Goal: Check status: Check status

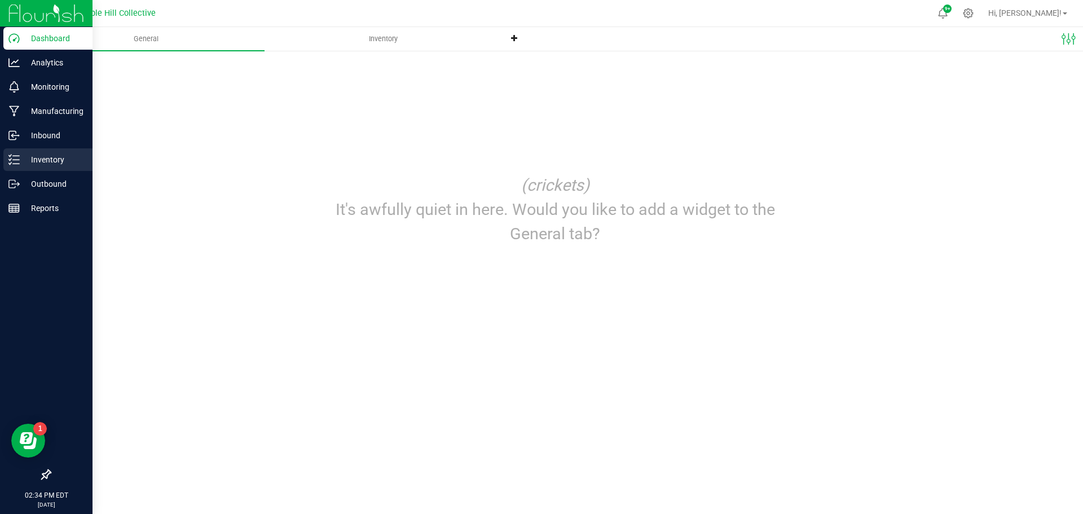
click at [27, 161] on p "Inventory" at bounding box center [54, 160] width 68 height 14
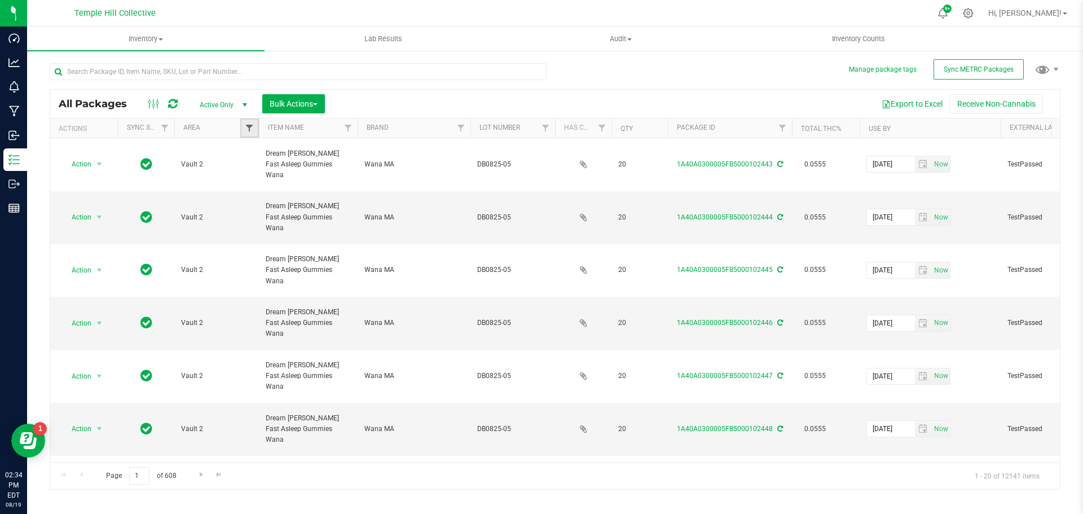
click at [251, 124] on span "Filter" at bounding box center [249, 128] width 9 height 9
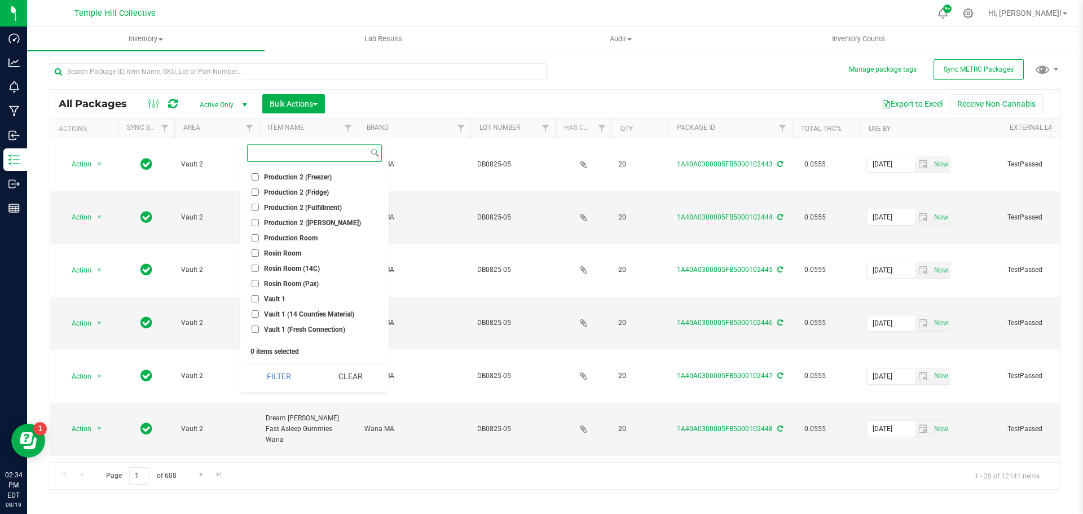
scroll to position [197, 0]
click at [254, 282] on input "Rosin Room (Pax)" at bounding box center [255, 283] width 7 height 7
checkbox input "false"
click at [256, 268] on input "Rosin Room (14C)" at bounding box center [255, 268] width 7 height 7
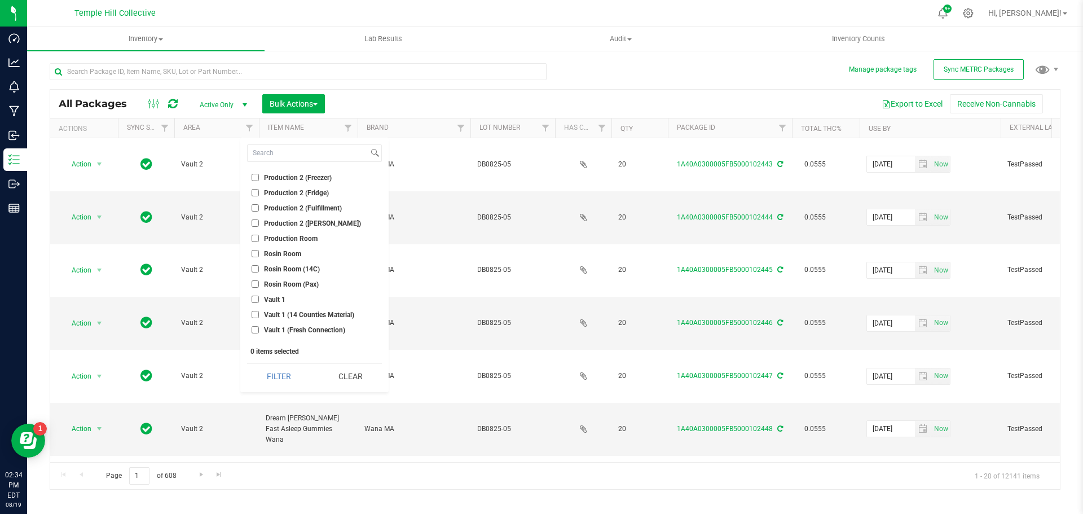
checkbox input "true"
click at [255, 253] on input "Rosin Room" at bounding box center [255, 253] width 7 height 7
checkbox input "true"
click at [257, 277] on input "Production 2 ([PERSON_NAME])" at bounding box center [255, 279] width 7 height 7
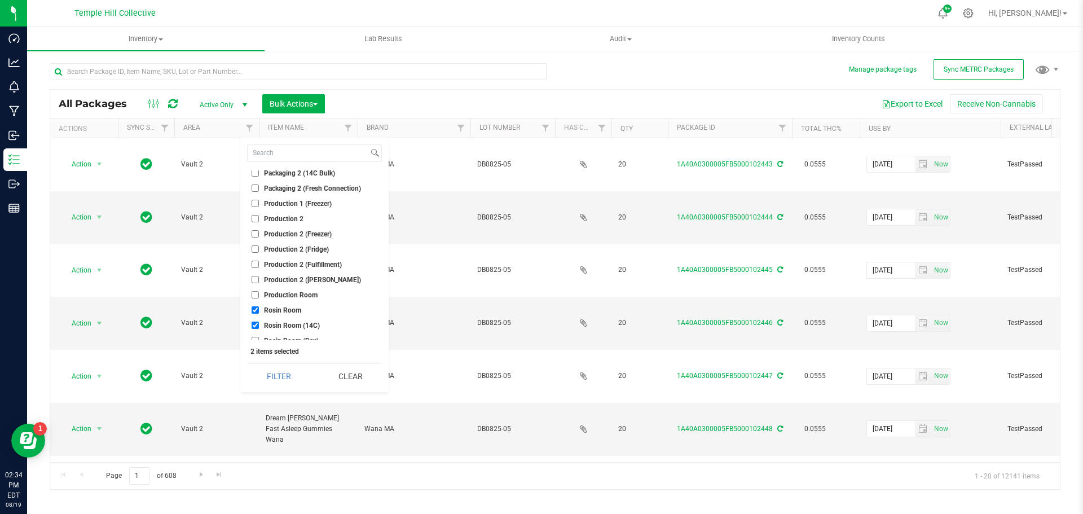
checkbox input "true"
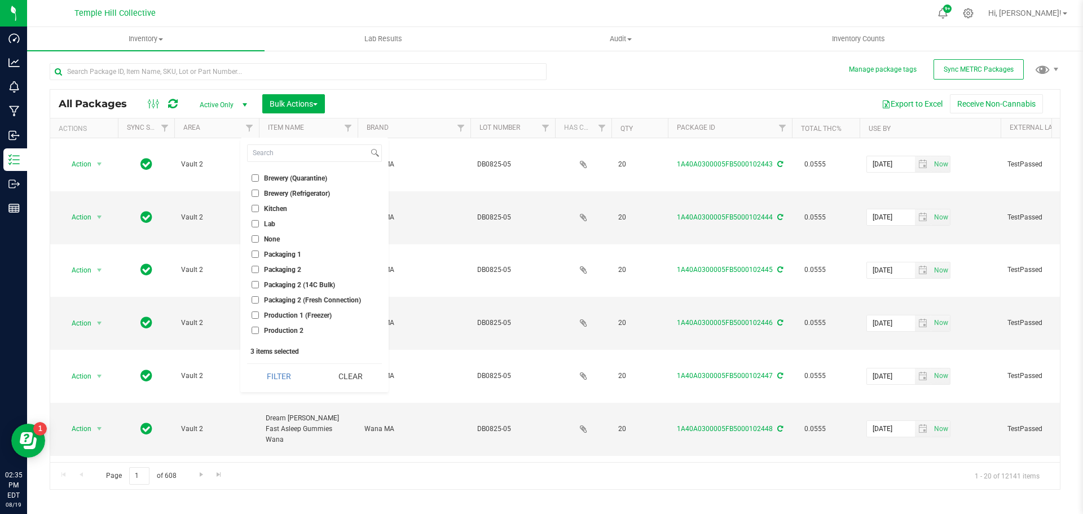
click at [257, 285] on input "Packaging 2 (14C Bulk)" at bounding box center [255, 284] width 7 height 7
checkbox input "true"
click at [352, 373] on button "Clear" at bounding box center [350, 376] width 64 height 25
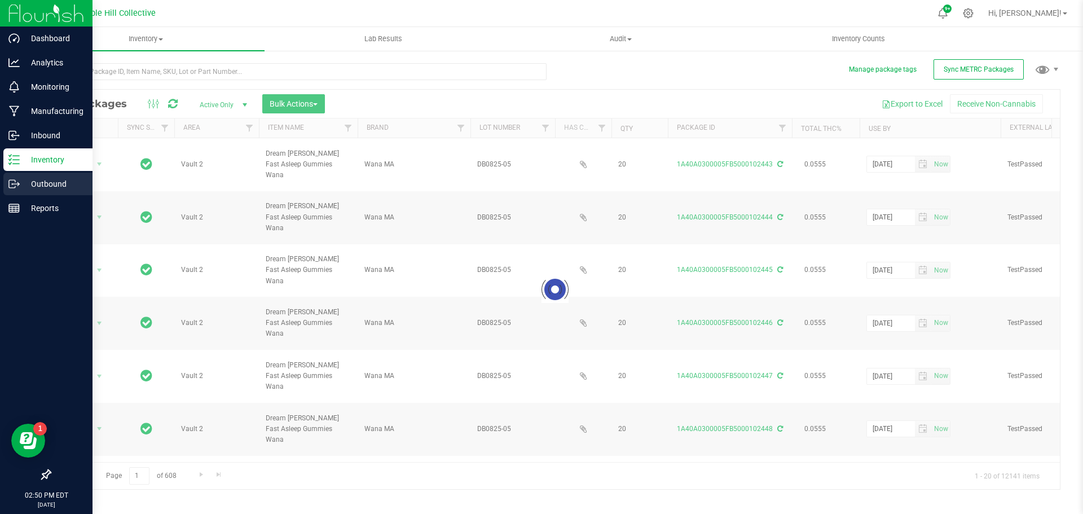
click at [20, 182] on p "Outbound" at bounding box center [54, 184] width 68 height 14
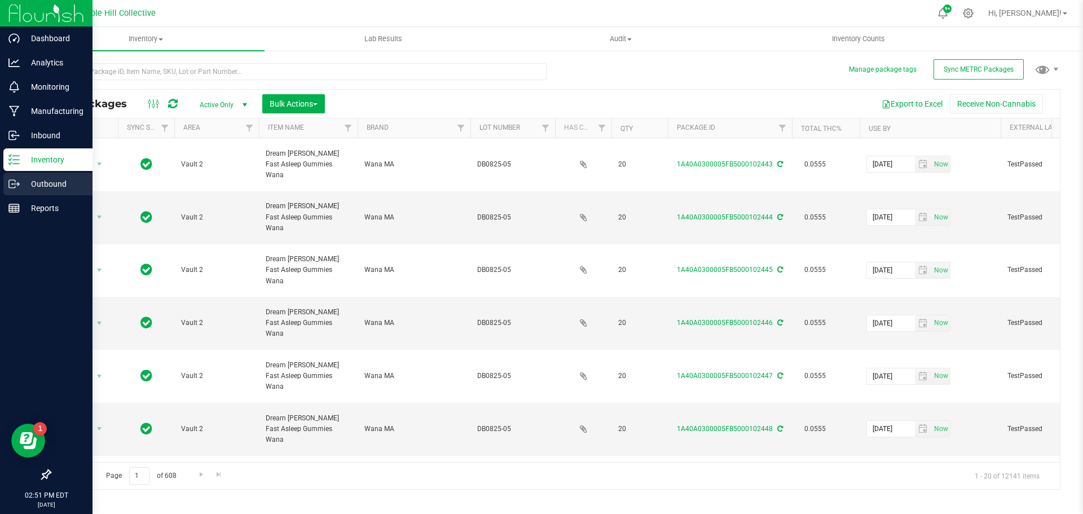
click at [19, 182] on icon at bounding box center [13, 183] width 11 height 11
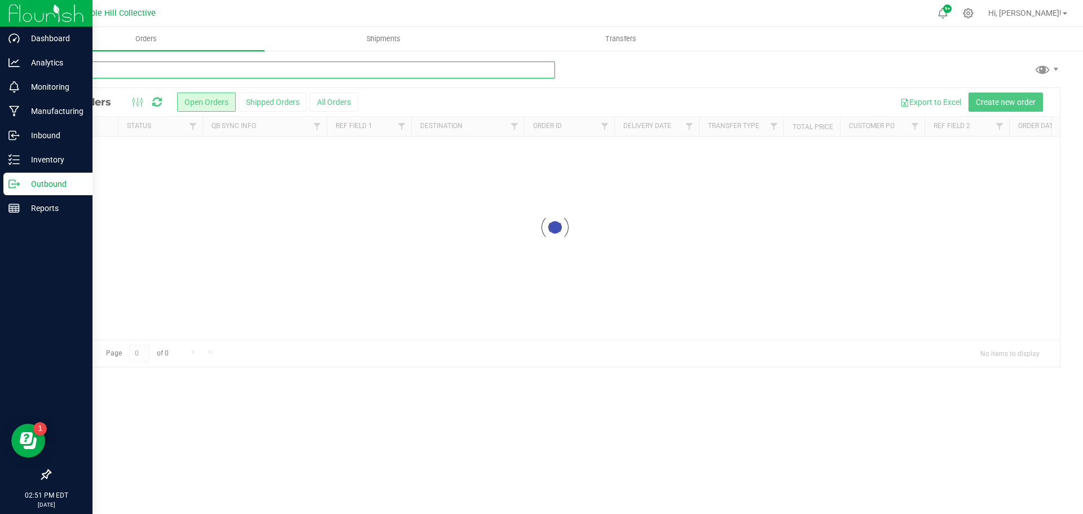
click at [214, 70] on input "text" at bounding box center [303, 69] width 506 height 17
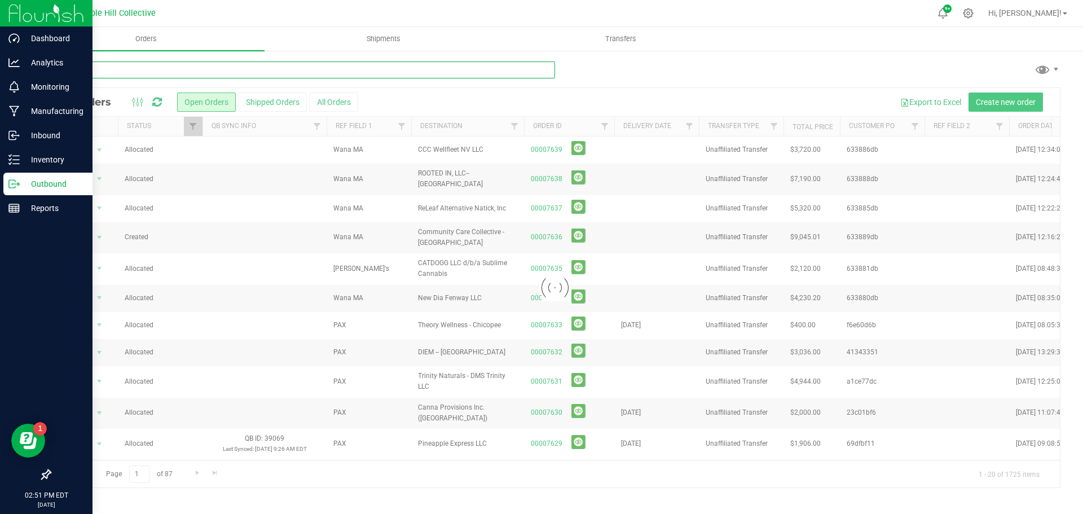
type input "ccc"
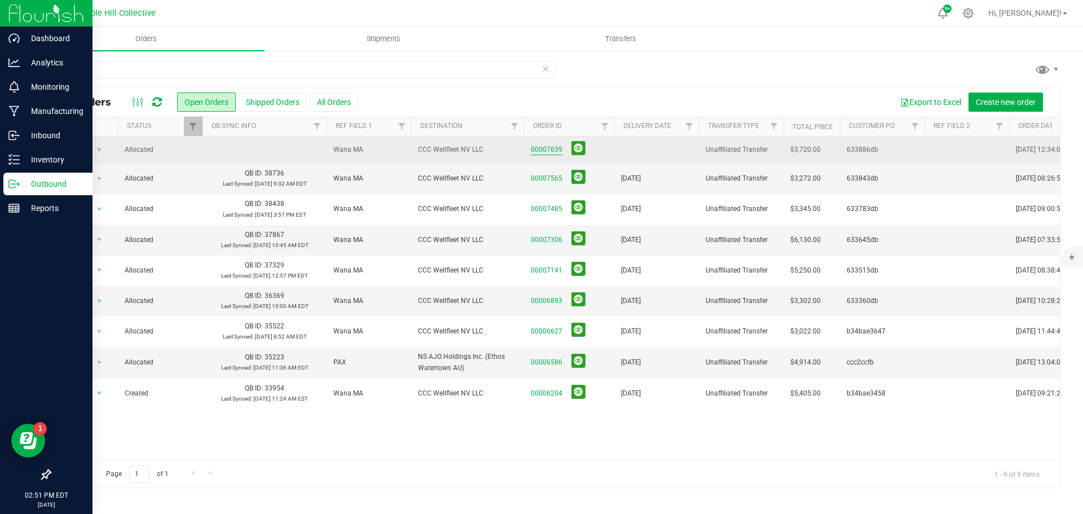
click at [552, 152] on link "00007639" at bounding box center [547, 149] width 32 height 11
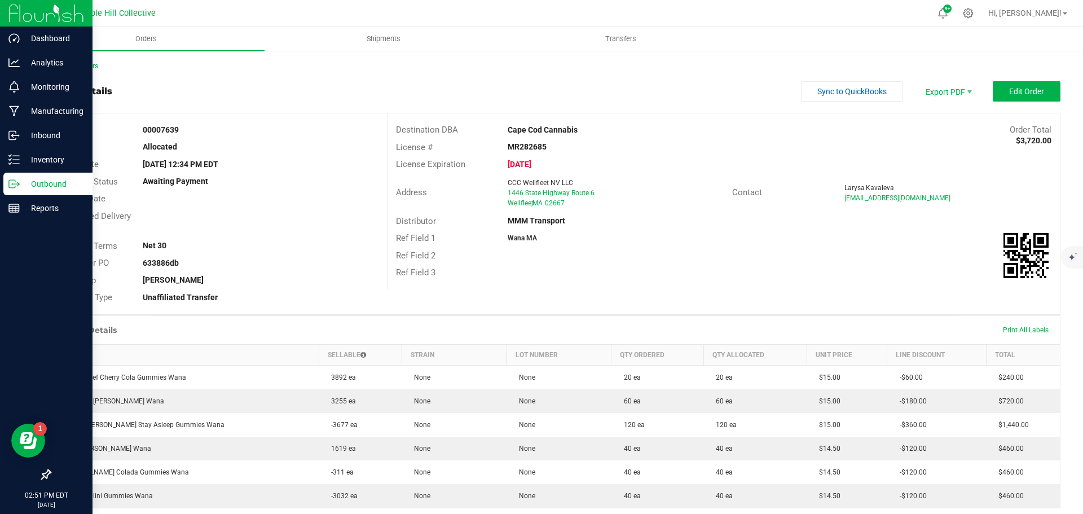
click at [151, 266] on strong "633886db" at bounding box center [161, 262] width 36 height 9
copy strong "633886db"
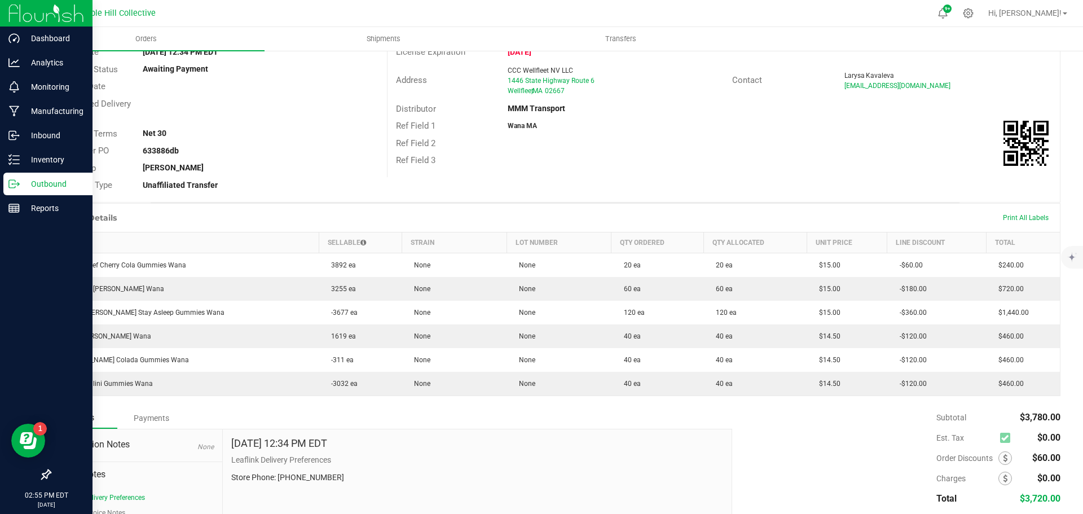
scroll to position [113, 0]
